Goal: Task Accomplishment & Management: Manage account settings

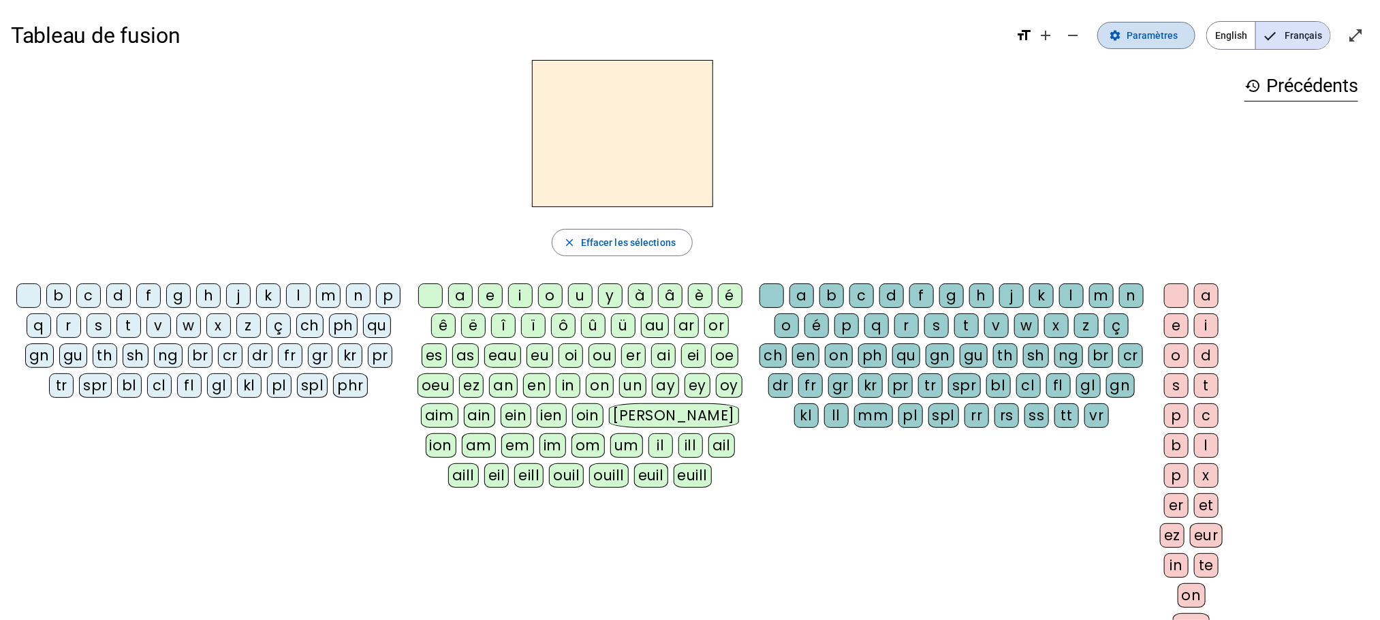
click at [1153, 35] on span "Paramètres" at bounding box center [1153, 35] width 52 height 16
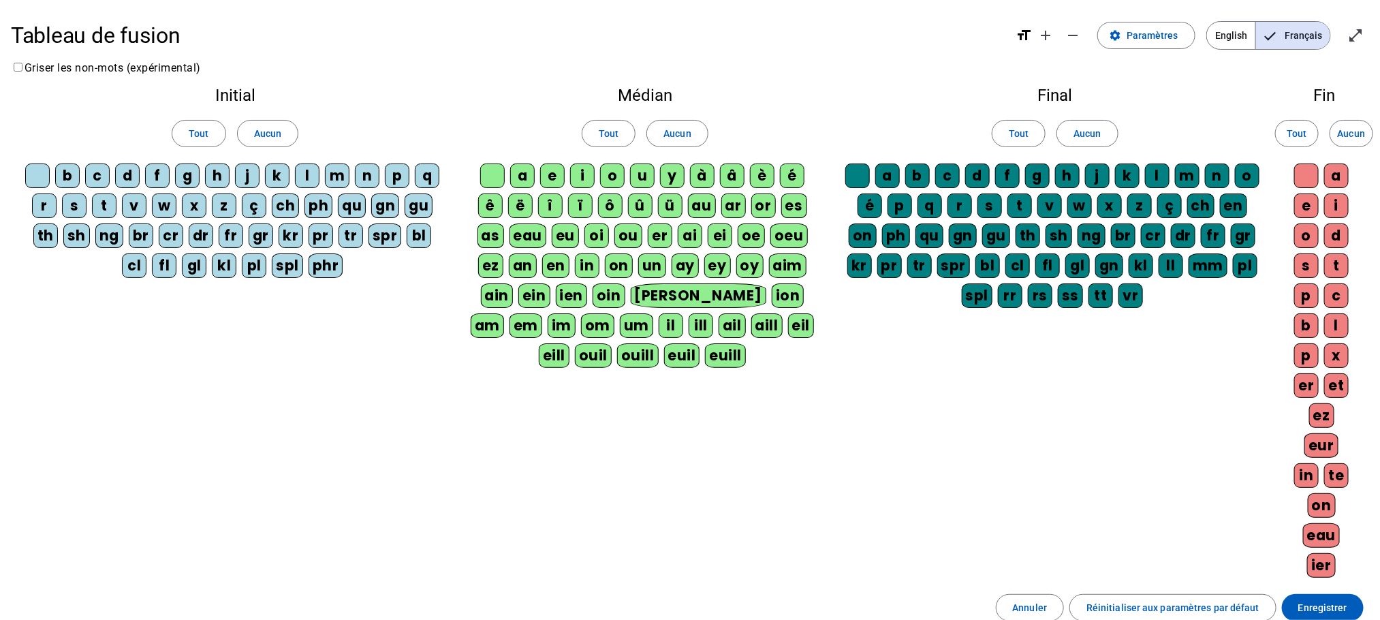
click at [50, 178] on div at bounding box center [37, 176] width 25 height 25
click at [480, 174] on div at bounding box center [492, 176] width 25 height 25
click at [865, 182] on div at bounding box center [858, 176] width 25 height 25
click at [1310, 178] on div at bounding box center [1307, 176] width 25 height 25
click at [410, 174] on div "p" at bounding box center [397, 176] width 25 height 25
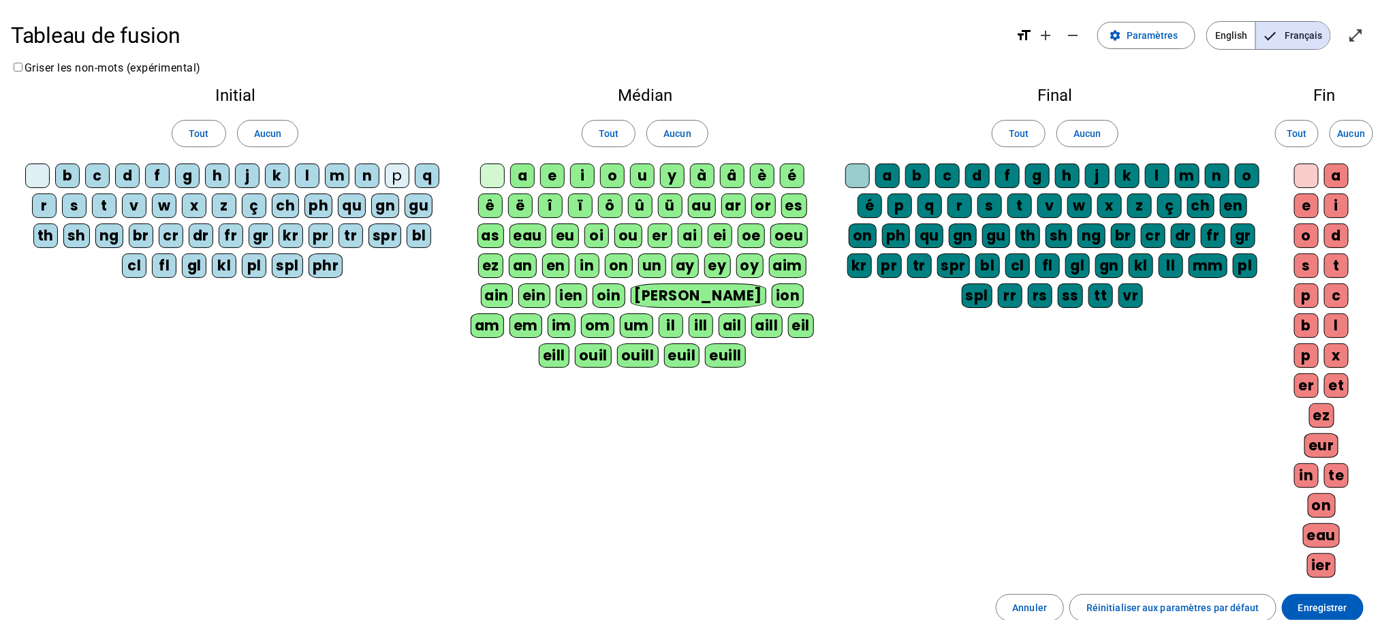
click at [520, 234] on div "eau" at bounding box center [528, 235] width 37 height 25
click at [289, 134] on span at bounding box center [268, 133] width 60 height 33
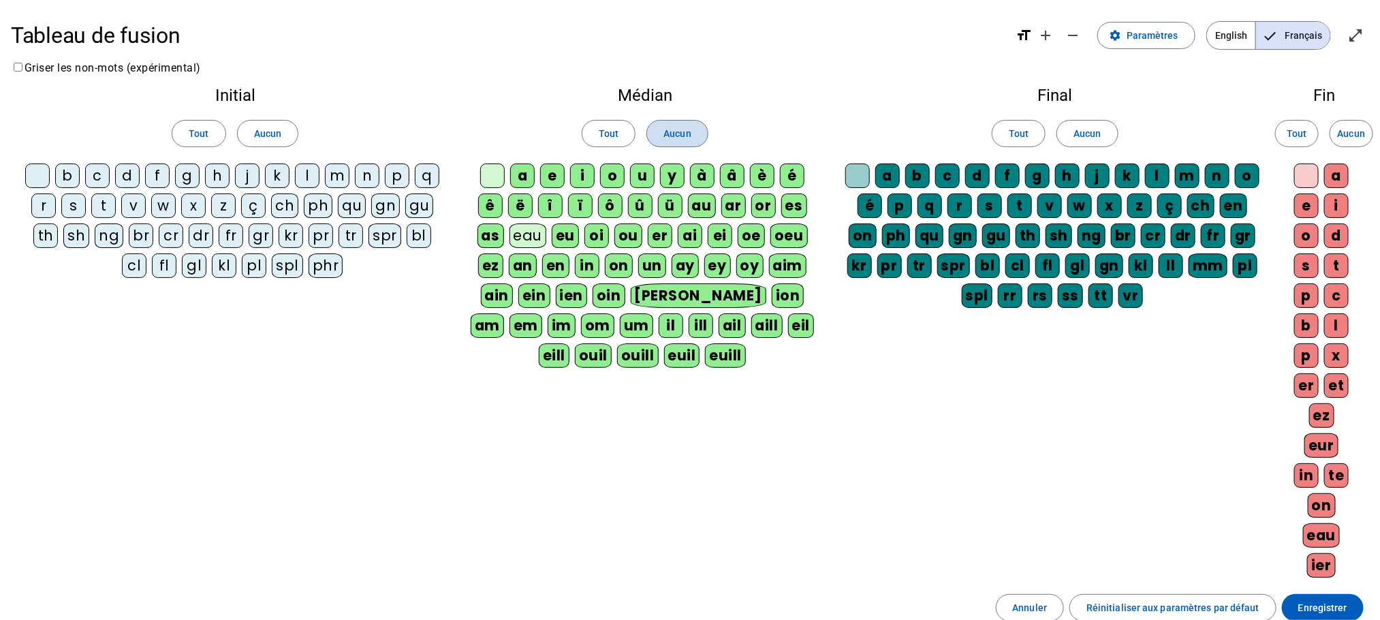
click at [702, 129] on span at bounding box center [677, 133] width 60 height 33
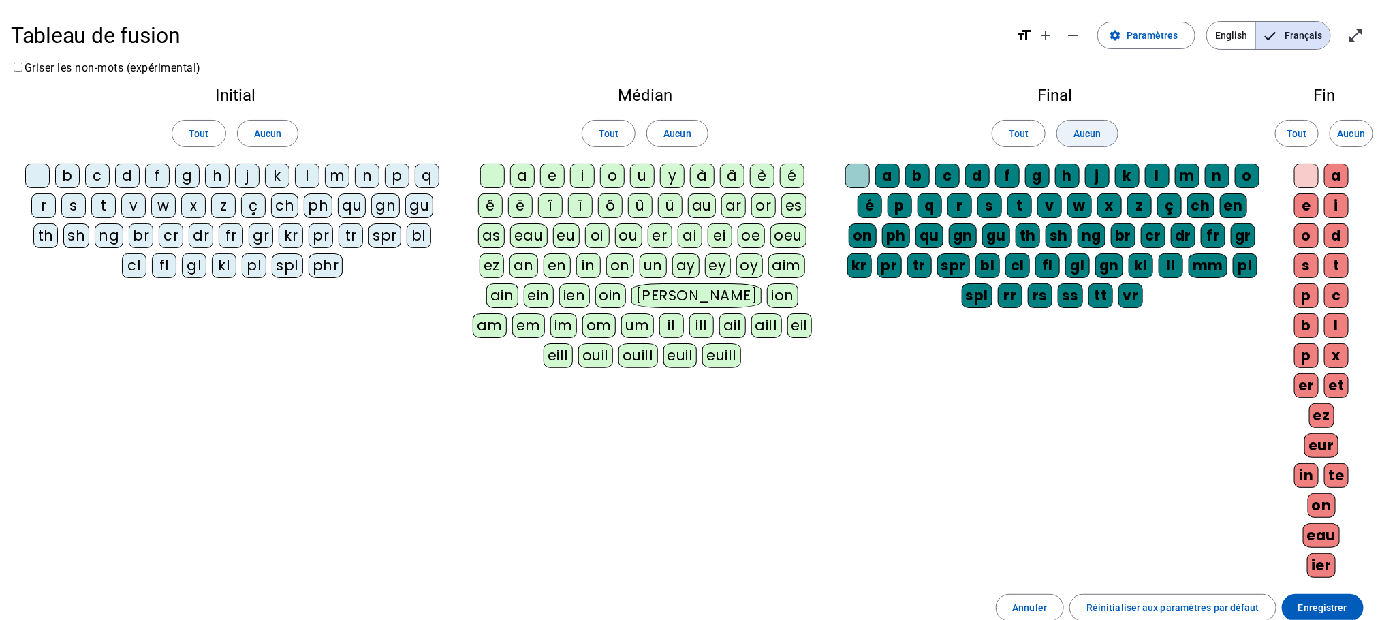
click at [1081, 138] on span "Aucun" at bounding box center [1087, 133] width 27 height 16
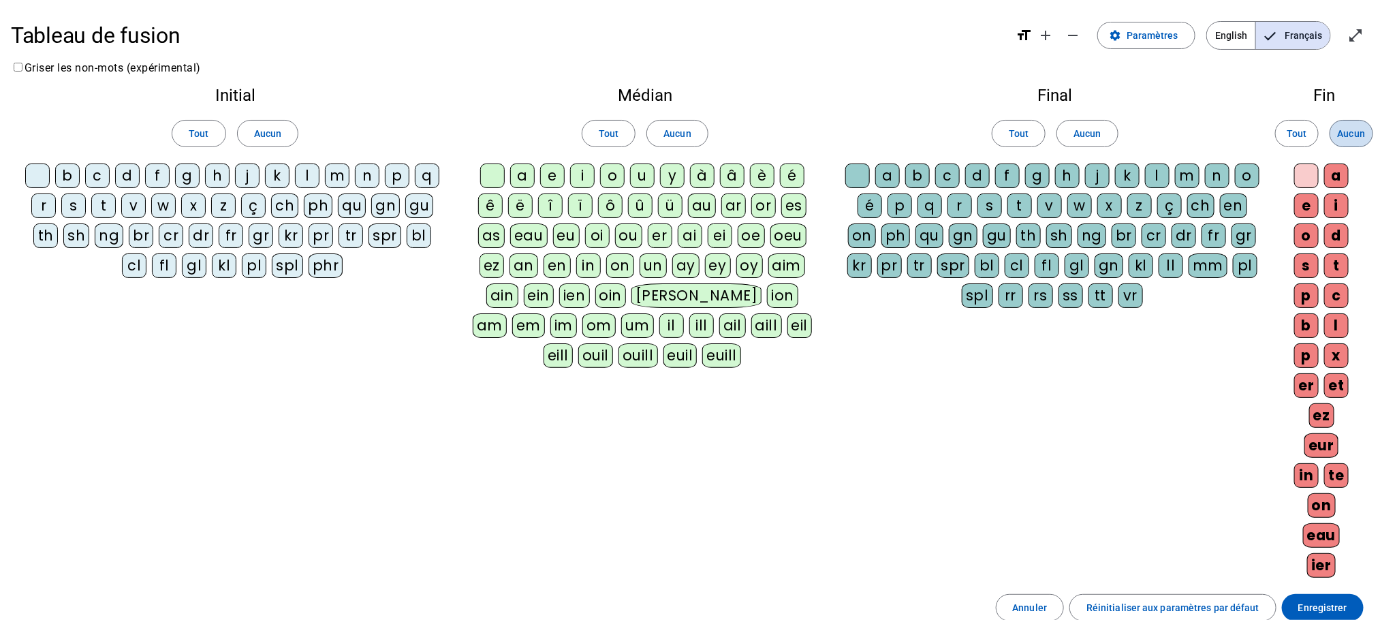
click at [1347, 134] on span "Aucun" at bounding box center [1351, 133] width 27 height 16
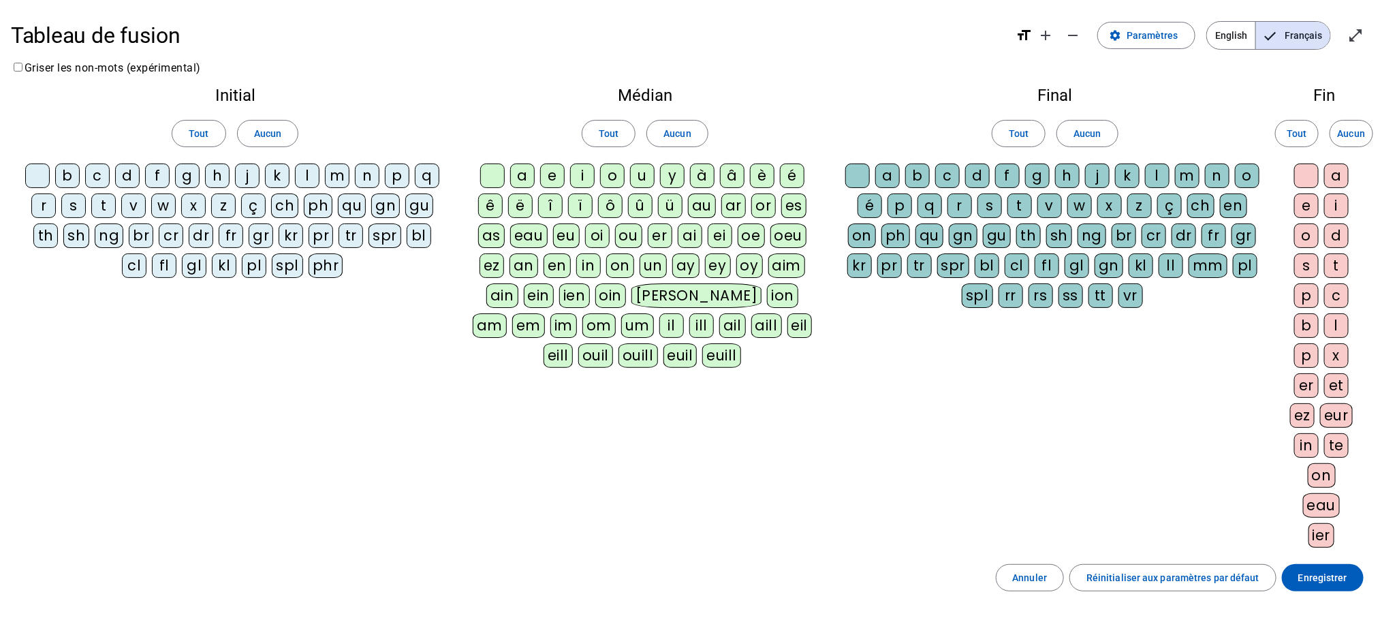
click at [50, 176] on div at bounding box center [37, 176] width 25 height 25
click at [491, 170] on div at bounding box center [492, 176] width 25 height 25
click at [867, 178] on div at bounding box center [858, 176] width 25 height 25
click at [1308, 170] on div at bounding box center [1307, 176] width 25 height 25
click at [410, 174] on div "p" at bounding box center [397, 176] width 25 height 25
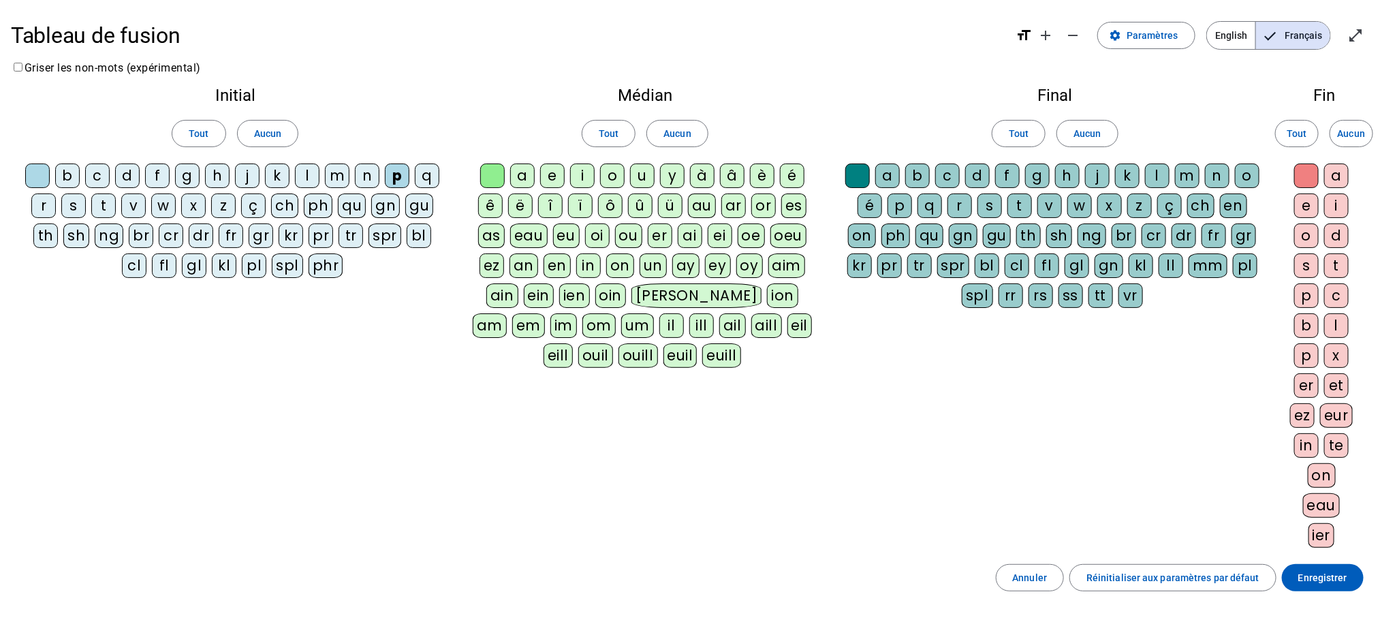
click at [522, 240] on div "eau" at bounding box center [528, 235] width 37 height 25
click at [80, 176] on div "b" at bounding box center [67, 176] width 25 height 25
click at [86, 204] on div "s" at bounding box center [73, 206] width 25 height 25
click at [146, 207] on div "v" at bounding box center [133, 206] width 25 height 25
click at [711, 203] on div "au" at bounding box center [702, 206] width 28 height 25
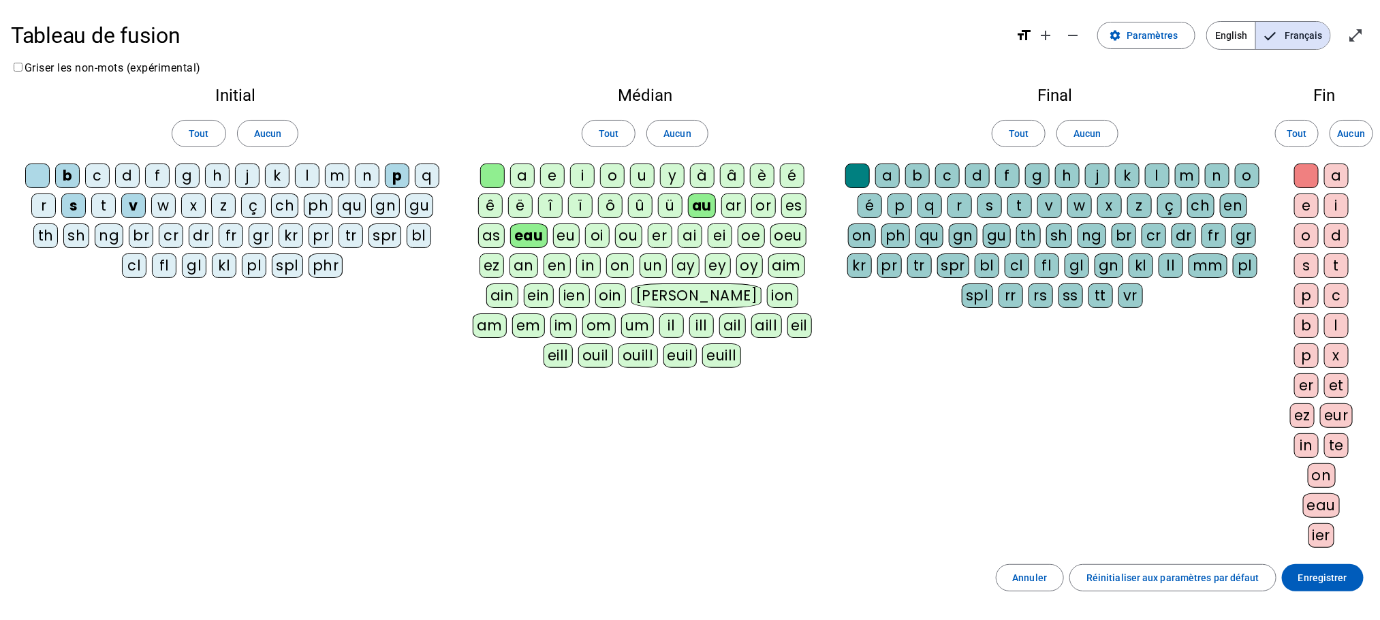
click at [1339, 365] on div "x" at bounding box center [1337, 355] width 25 height 25
click at [116, 202] on div "t" at bounding box center [103, 206] width 25 height 25
click at [350, 166] on div "m" at bounding box center [337, 176] width 25 height 25
click at [170, 179] on div "f" at bounding box center [157, 176] width 25 height 25
click at [1344, 266] on div "t" at bounding box center [1337, 265] width 25 height 25
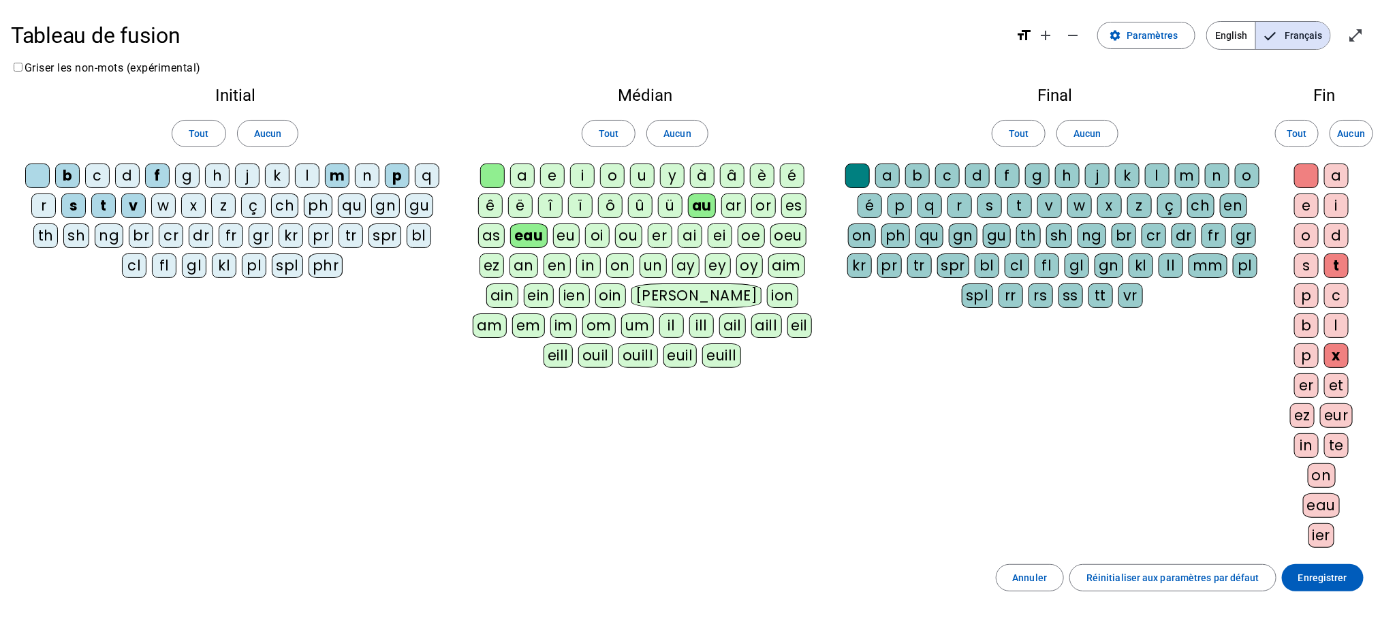
click at [230, 170] on div "h" at bounding box center [217, 176] width 25 height 25
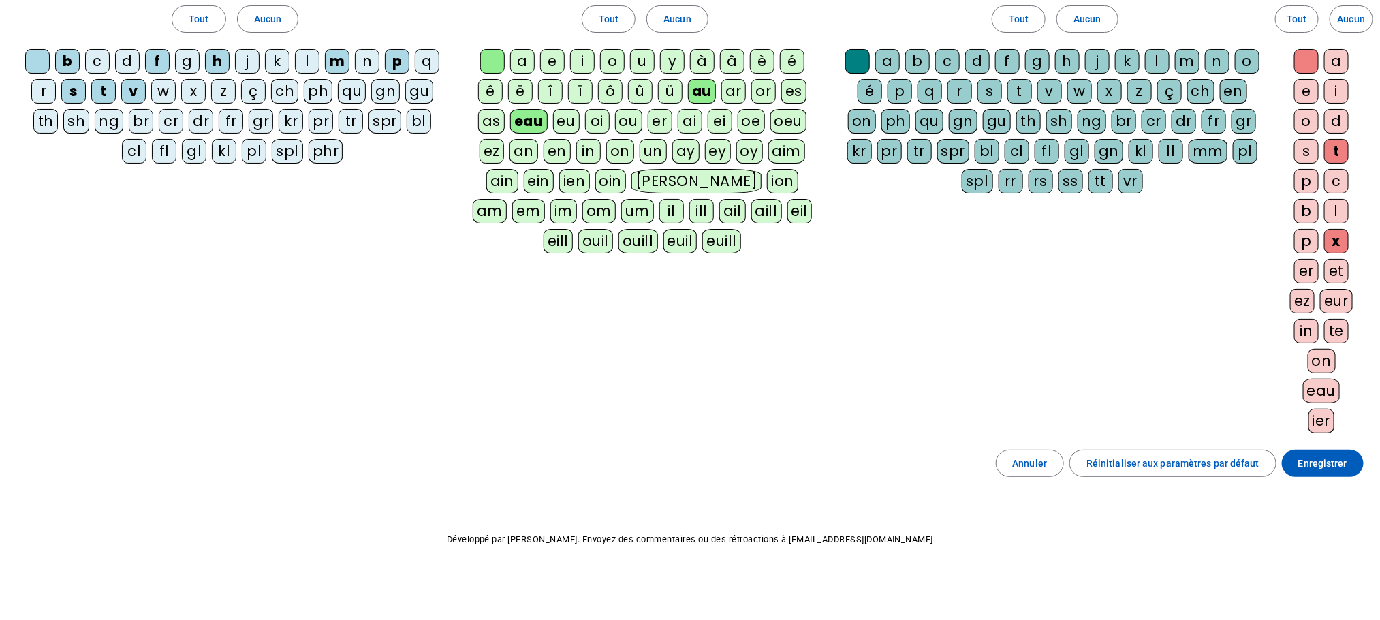
scroll to position [153, 0]
click at [1321, 459] on span "Enregistrer" at bounding box center [1323, 463] width 49 height 16
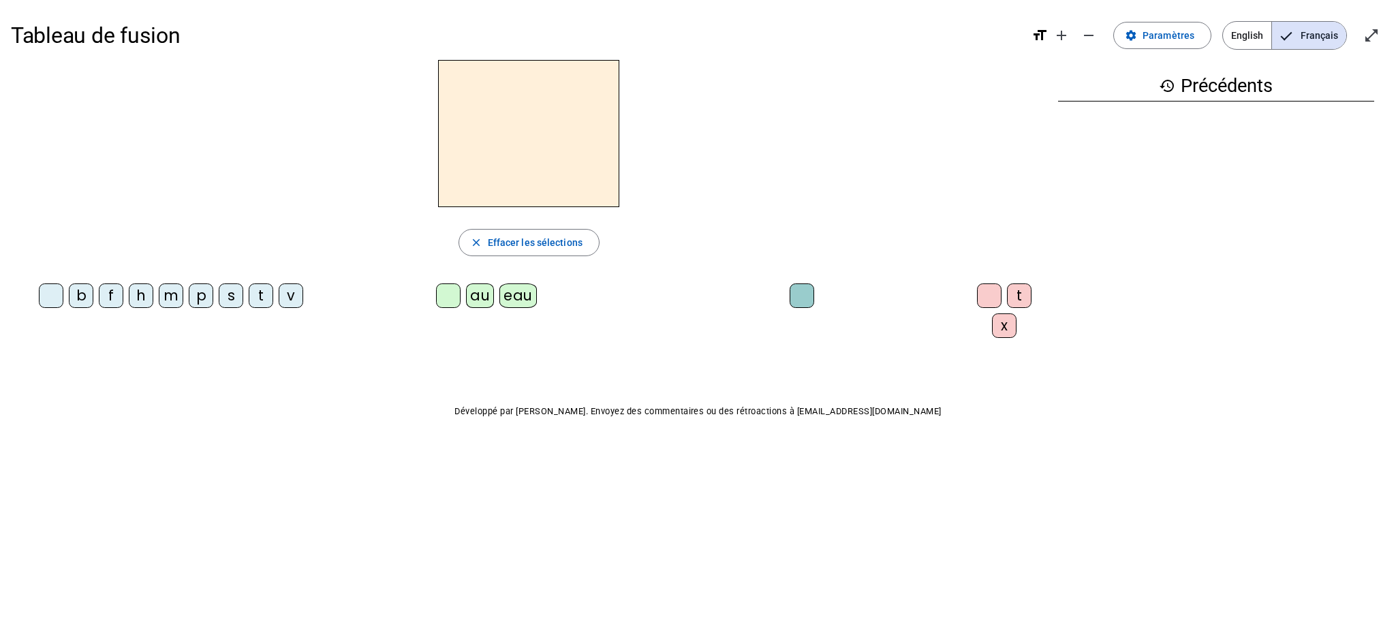
click at [207, 292] on div "p" at bounding box center [201, 295] width 25 height 25
click at [521, 292] on div "eau" at bounding box center [517, 295] width 37 height 25
click at [80, 303] on div "b" at bounding box center [81, 295] width 25 height 25
click at [227, 303] on div "s" at bounding box center [231, 295] width 25 height 25
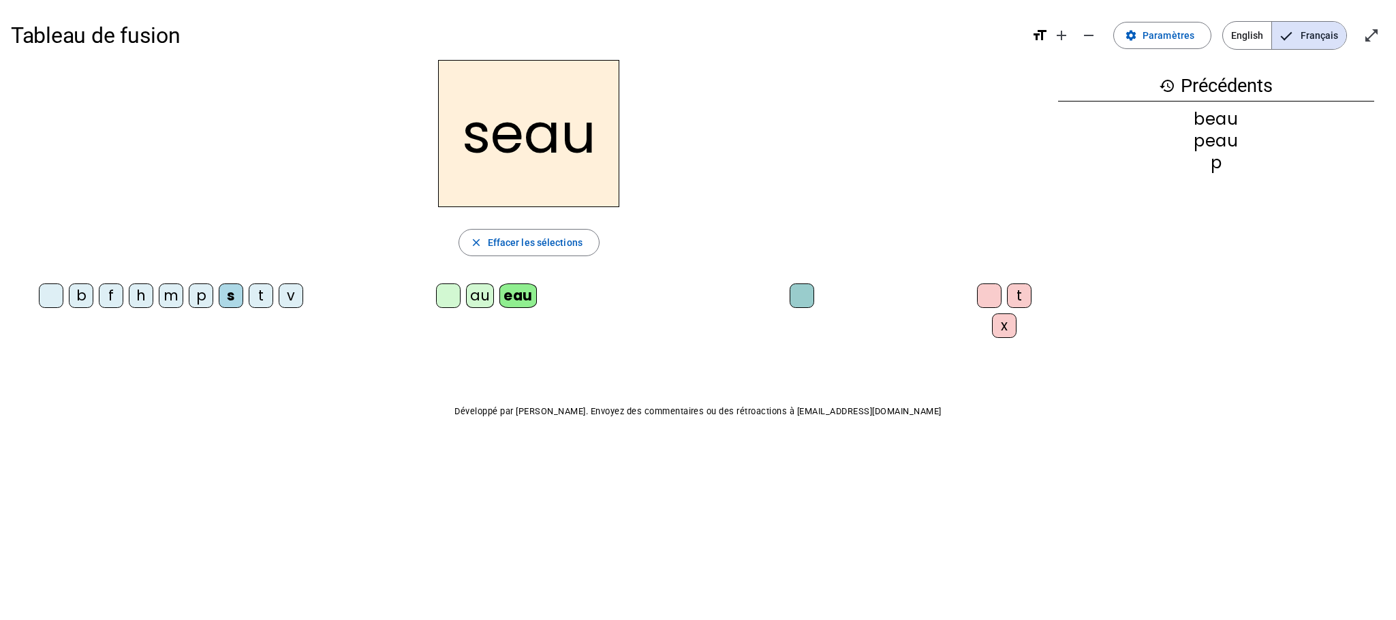
click at [296, 298] on div "v" at bounding box center [291, 295] width 25 height 25
click at [54, 298] on div at bounding box center [51, 295] width 25 height 25
click at [475, 288] on div "au" at bounding box center [480, 295] width 28 height 25
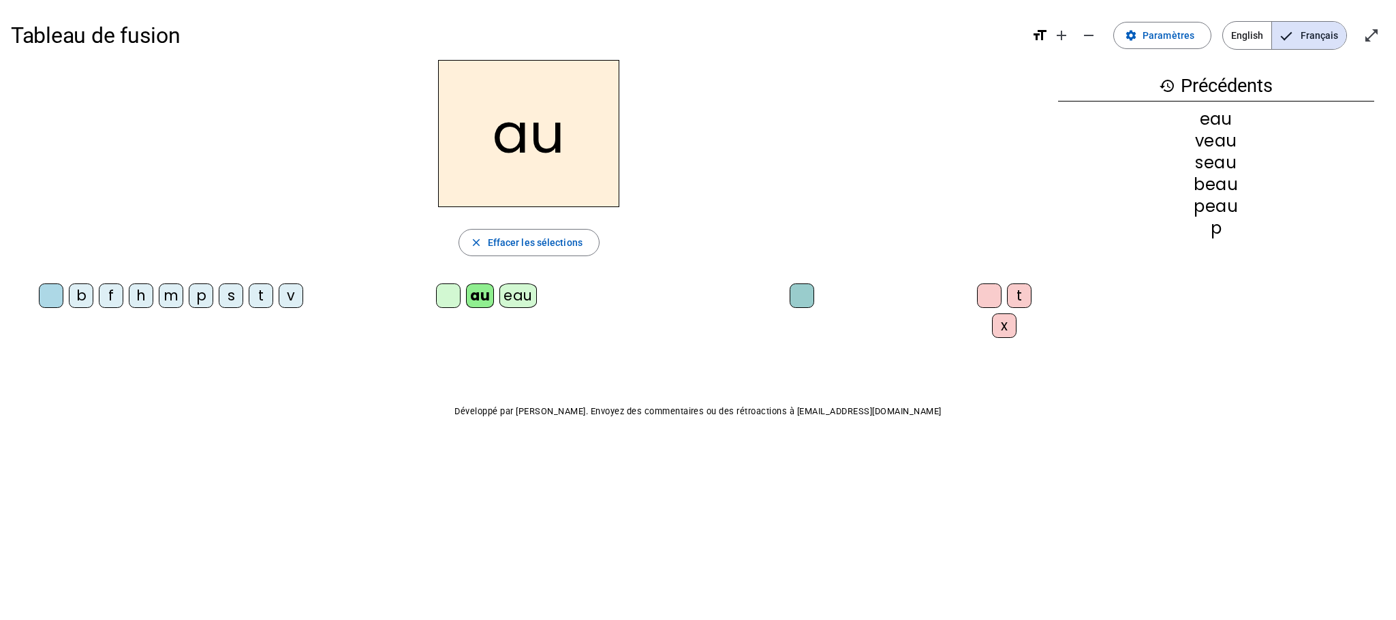
click at [1002, 319] on div "x" at bounding box center [1004, 325] width 25 height 25
click at [178, 301] on div "m" at bounding box center [171, 295] width 25 height 25
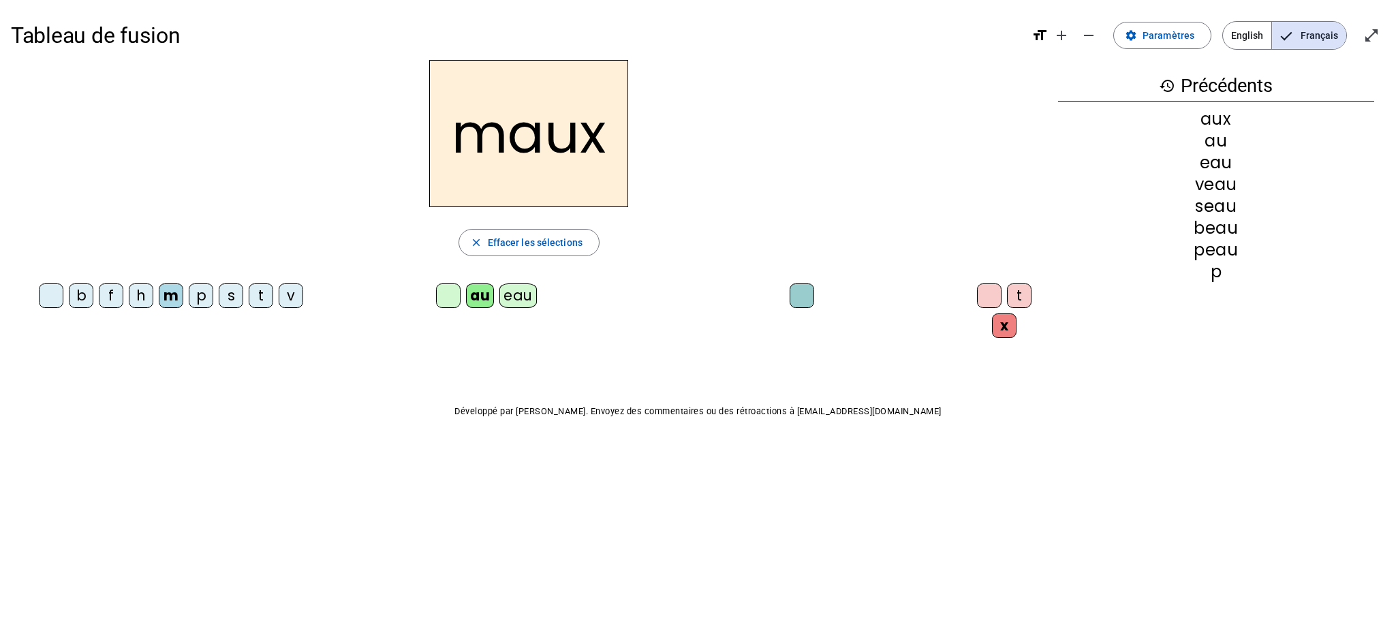
click at [209, 299] on div "p" at bounding box center [201, 295] width 25 height 25
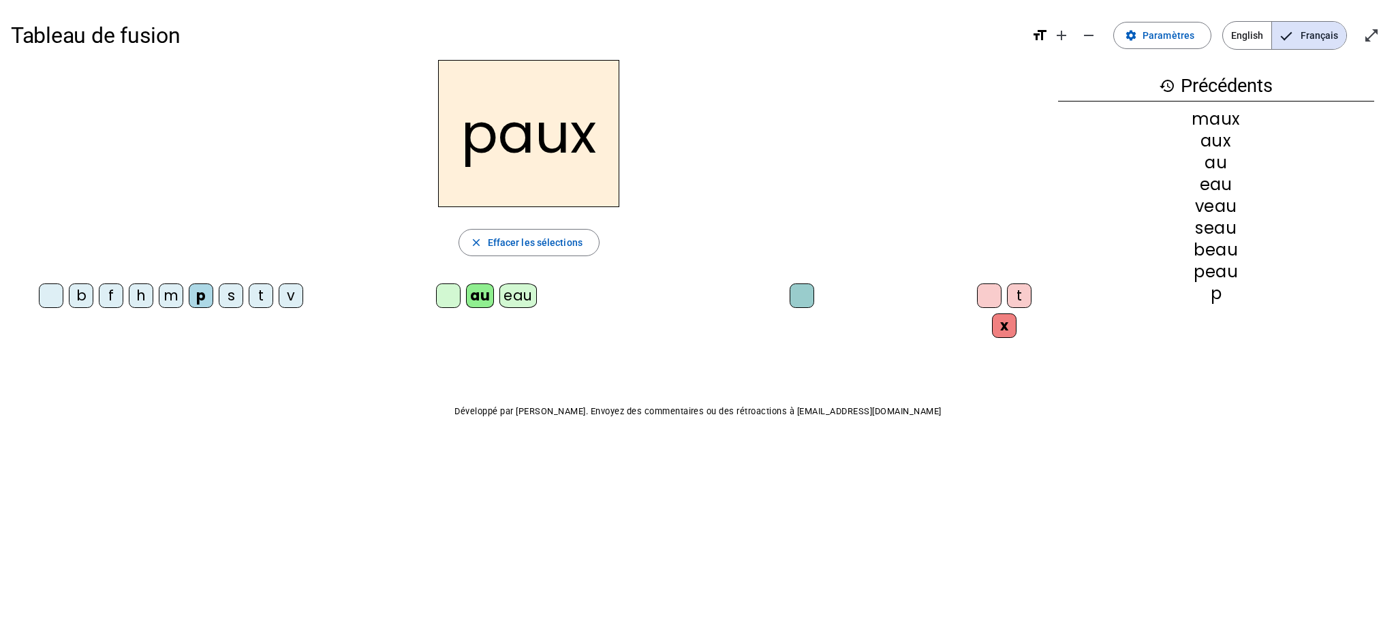
click at [520, 299] on div "eau" at bounding box center [517, 295] width 37 height 25
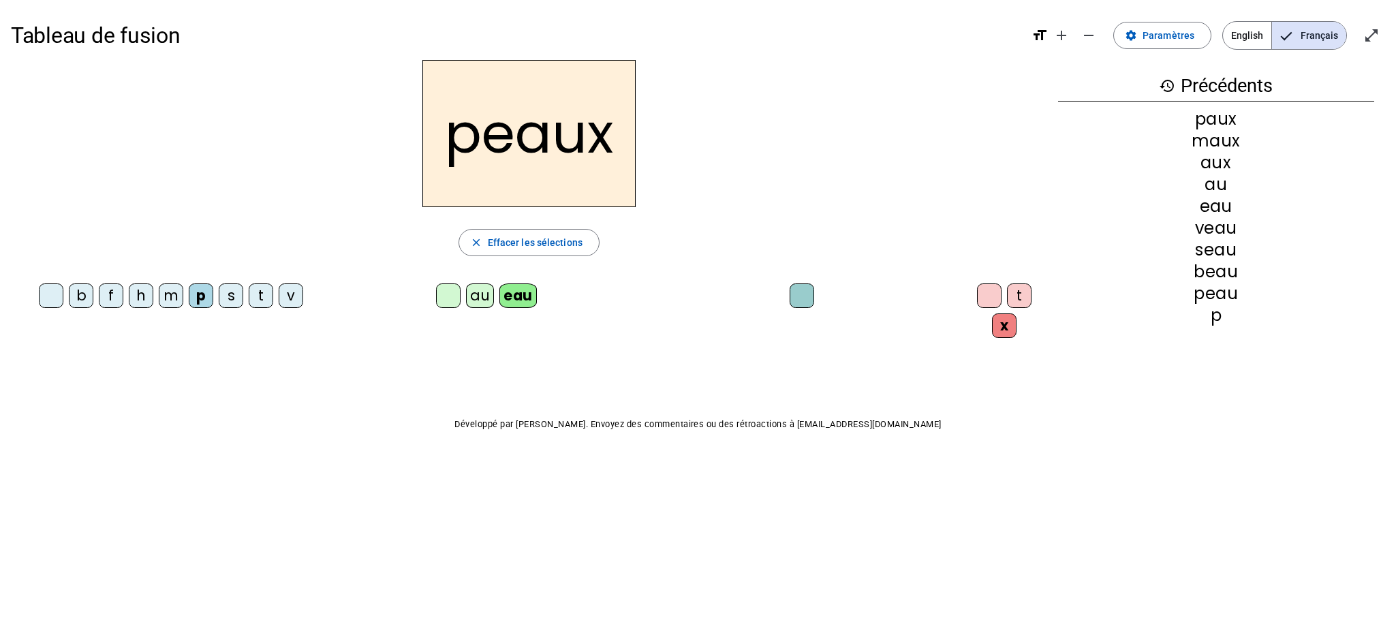
click at [977, 299] on div at bounding box center [989, 295] width 25 height 25
